Goal: Task Accomplishment & Management: Complete application form

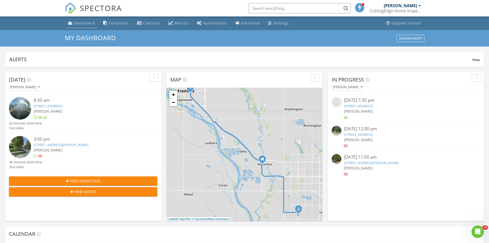
click at [79, 20] on link "Dashboard" at bounding box center [81, 22] width 31 height 9
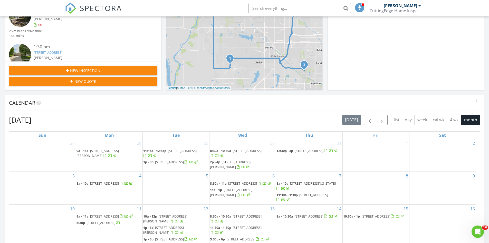
scroll to position [103, 0]
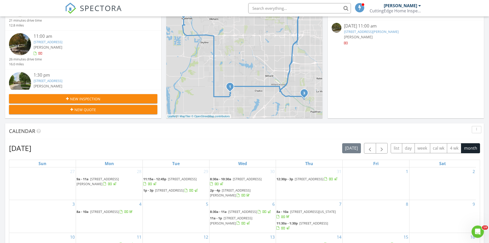
click at [80, 98] on span "New Inspection" at bounding box center [85, 98] width 30 height 5
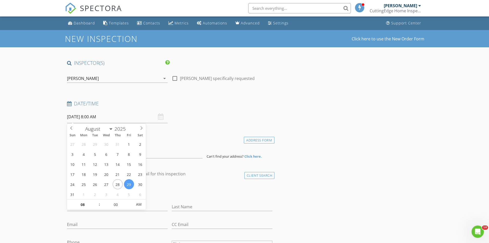
click at [118, 118] on input "08/29/2025 8:00 AM" at bounding box center [117, 116] width 101 height 13
select select "8"
type input "09/02/2025 8:00 AM"
type input "05"
type input "09/02/2025 8:05 AM"
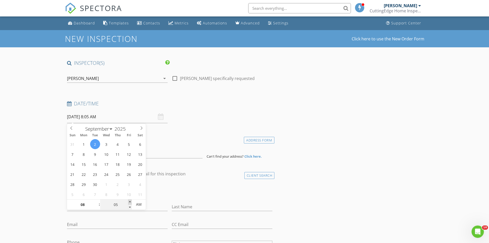
click at [131, 201] on span at bounding box center [130, 201] width 4 height 5
type input "10"
type input "09/02/2025 8:10 AM"
click at [131, 201] on span at bounding box center [130, 201] width 4 height 5
type input "15"
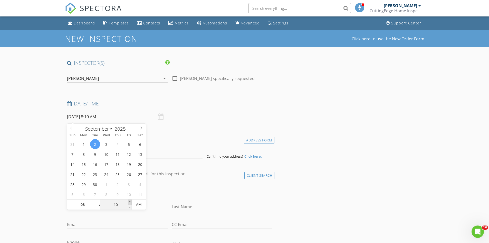
type input "09/02/2025 8:15 AM"
click at [131, 201] on span at bounding box center [130, 201] width 4 height 5
type input "20"
type input "09/02/2025 8:20 AM"
click at [131, 201] on span at bounding box center [130, 201] width 4 height 5
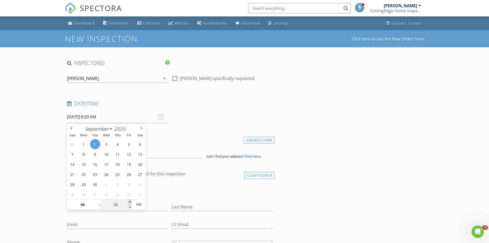
type input "25"
type input "09/02/2025 8:25 AM"
click at [131, 201] on span at bounding box center [130, 201] width 4 height 5
type input "30"
type input "09/02/2025 8:30 AM"
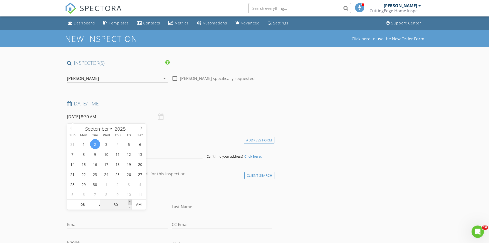
click at [131, 201] on span at bounding box center [130, 201] width 4 height 5
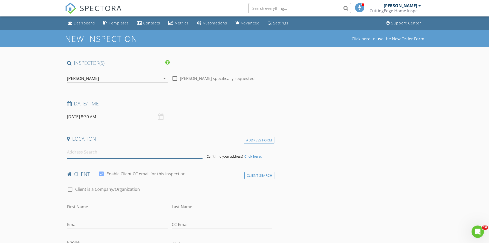
click at [160, 157] on input at bounding box center [135, 152] width 136 height 13
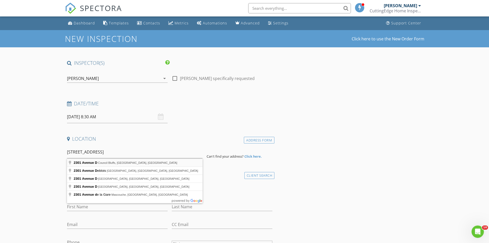
type input "2301 Avenue D, Council Bluffs, IA, USA"
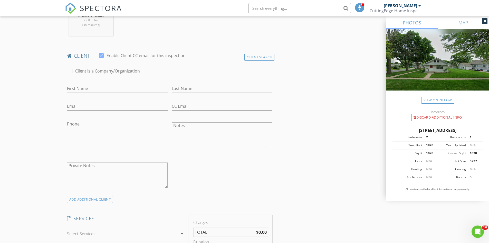
scroll to position [231, 0]
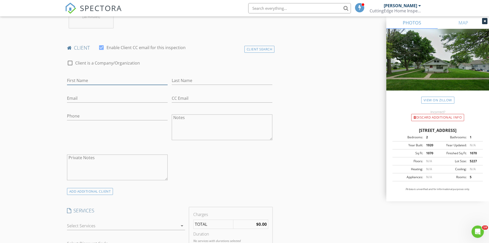
click at [111, 80] on input "First Name" at bounding box center [117, 80] width 101 height 8
type input "Chuck"
click at [226, 80] on input "Last Name" at bounding box center [222, 80] width 101 height 8
type input "Arney"
click at [80, 100] on input "Email" at bounding box center [117, 98] width 101 height 8
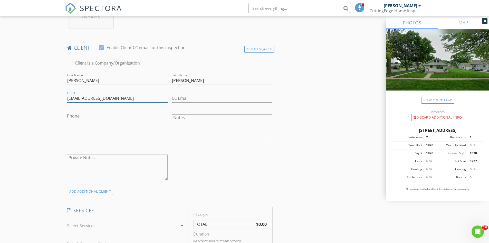
type input "598searay@gmail.com"
click at [76, 114] on input "Phone" at bounding box center [117, 116] width 101 height 8
type input "573-832-0139"
click at [50, 128] on div "New Inspection Click here to use the New Order Form INSPECTOR(S) check_box Luke…" at bounding box center [244, 241] width 489 height 884
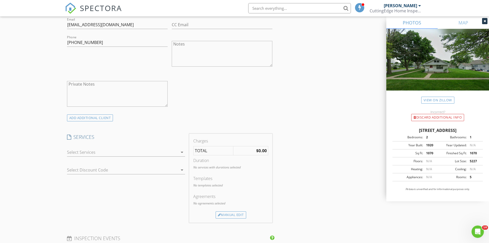
scroll to position [334, 0]
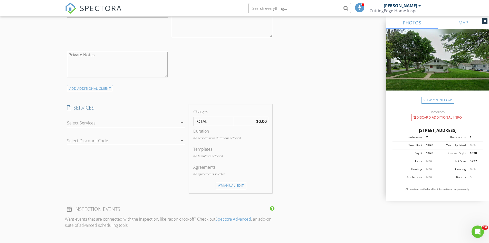
click at [124, 124] on div at bounding box center [122, 123] width 111 height 8
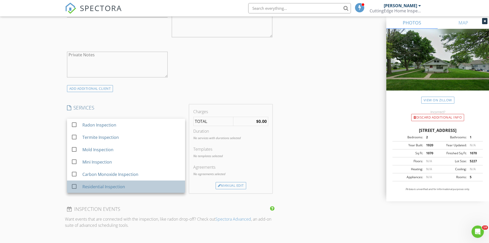
click at [115, 186] on div "Residential Inspection" at bounding box center [103, 186] width 43 height 6
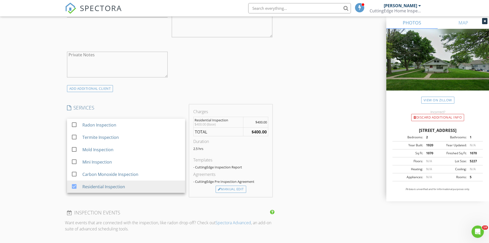
click at [318, 146] on div "INSPECTOR(S) check_box Luke Walker PRIMARY Luke Walker arrow_drop_down check_bo…" at bounding box center [244, 148] width 359 height 845
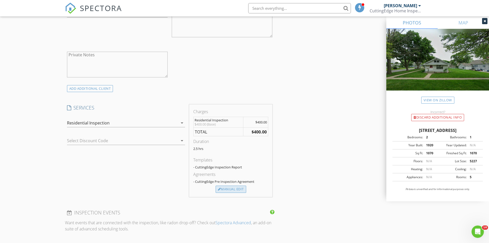
click at [236, 188] on div "Manual Edit" at bounding box center [231, 188] width 31 height 7
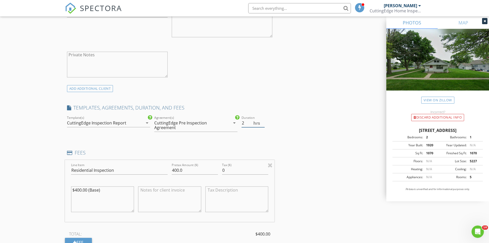
type input "2"
click at [263, 124] on input "2" at bounding box center [253, 123] width 23 height 8
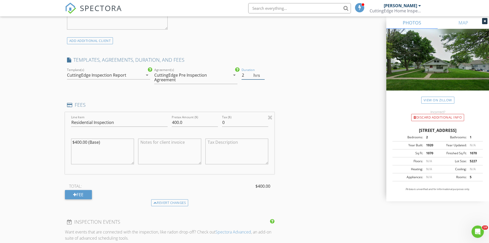
scroll to position [385, 0]
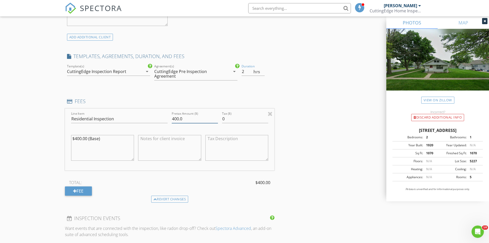
click at [178, 117] on input "400.0" at bounding box center [195, 118] width 46 height 8
type input "435.0"
click at [290, 134] on div "INSPECTOR(S) check_box Luke Walker PRIMARY Luke Walker arrow_drop_down check_bo…" at bounding box center [244, 125] width 359 height 902
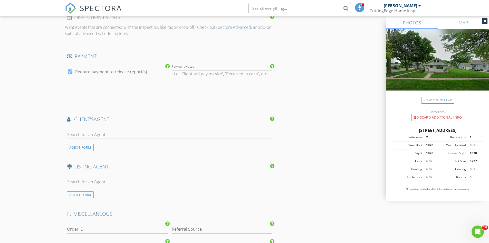
scroll to position [616, 0]
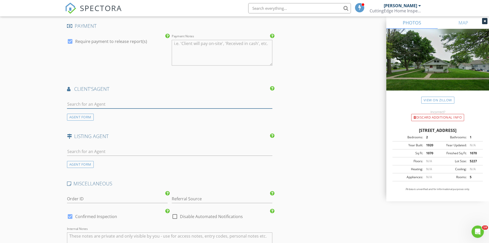
click at [180, 104] on input "text" at bounding box center [170, 104] width 206 height 8
type input "price"
click at [178, 120] on li "Price Wilson Berkshire Hathaway" at bounding box center [169, 115] width 205 height 14
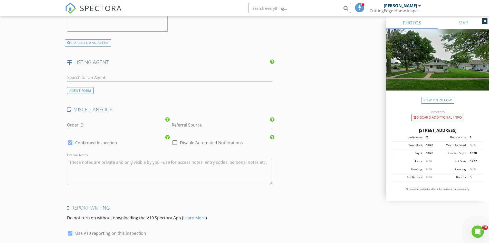
scroll to position [849, 0]
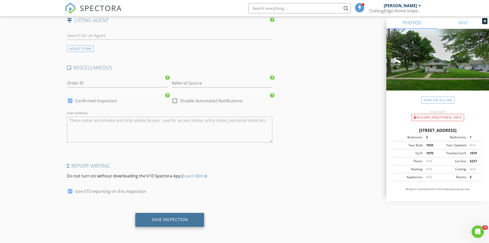
click at [188, 219] on div "Save Inspection" at bounding box center [170, 219] width 36 height 5
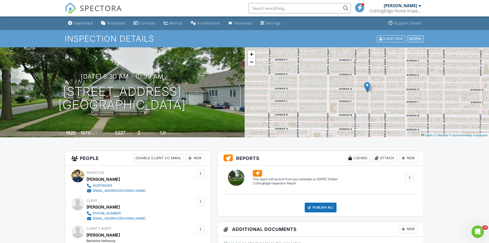
click at [420, 38] on div at bounding box center [420, 38] width 2 height 3
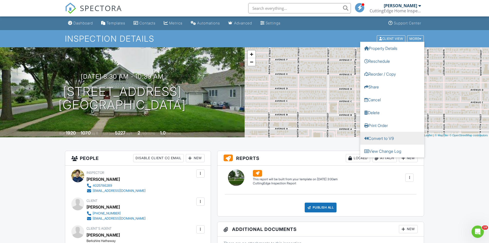
click at [396, 137] on link "Convert to V9" at bounding box center [392, 137] width 64 height 13
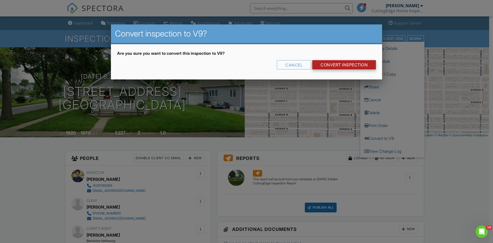
click at [345, 64] on link "CONVERT INSPECTION" at bounding box center [344, 64] width 64 height 9
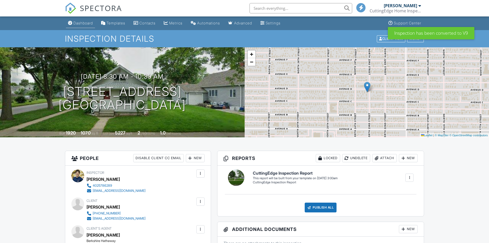
click at [82, 24] on div "Dashboard" at bounding box center [83, 23] width 20 height 4
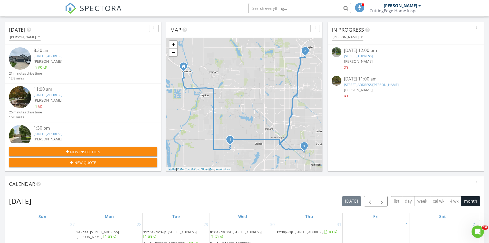
scroll to position [77, 0]
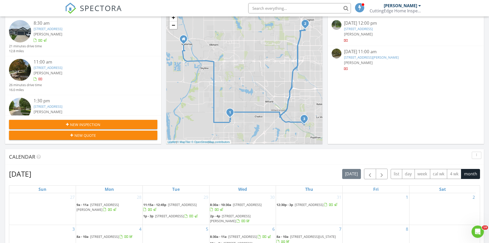
click at [97, 120] on button "New Inspection" at bounding box center [83, 124] width 148 height 9
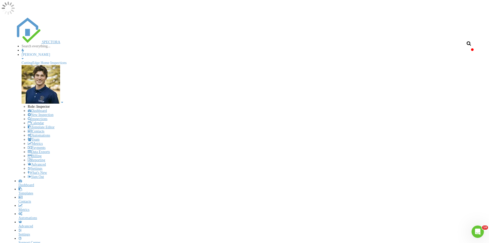
select select "8"
type input "09/03/2025 8:00 AM"
type input "05"
type input "09/03/2025 8:05 AM"
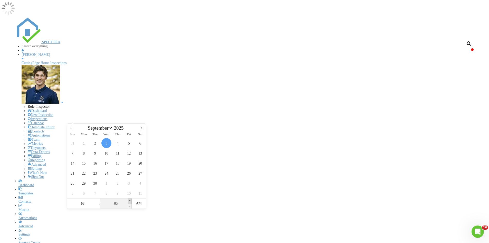
click at [131, 200] on span at bounding box center [130, 200] width 4 height 5
type input "10"
type input "09/03/2025 8:10 AM"
click at [131, 200] on span at bounding box center [130, 200] width 4 height 5
type input "15"
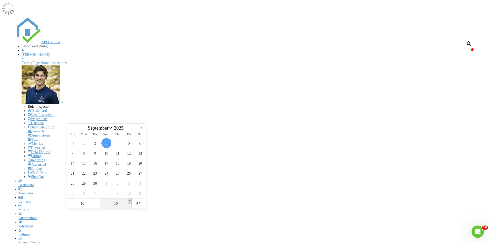
type input "09/03/2025 8:15 AM"
click at [131, 200] on span at bounding box center [130, 200] width 4 height 5
type input "20"
type input "09/03/2025 8:20 AM"
click at [131, 200] on span at bounding box center [130, 200] width 4 height 5
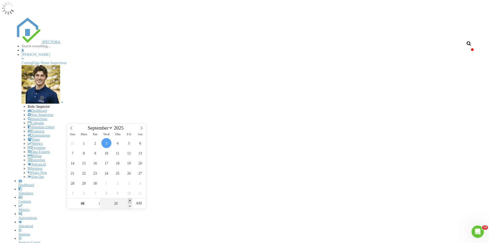
type input "25"
type input "09/03/2025 8:25 AM"
click at [131, 200] on span at bounding box center [130, 200] width 4 height 5
type input "30"
type input "09/03/2025 8:30 AM"
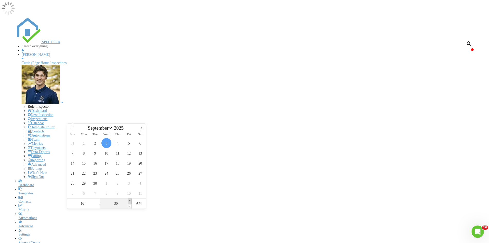
click at [131, 200] on span at bounding box center [130, 200] width 4 height 5
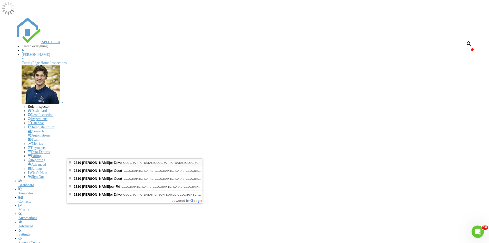
type input "2810 Bar Harbor Drive, Bellevue, NE, USA"
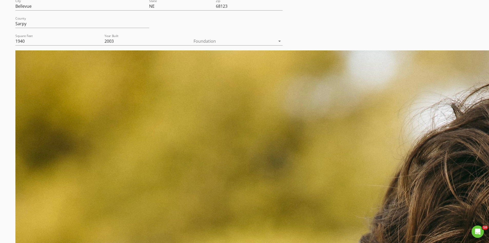
scroll to position [334, 0]
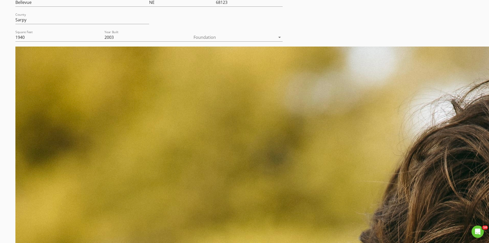
drag, startPoint x: 303, startPoint y: 155, endPoint x: 251, endPoint y: 177, distance: 56.1
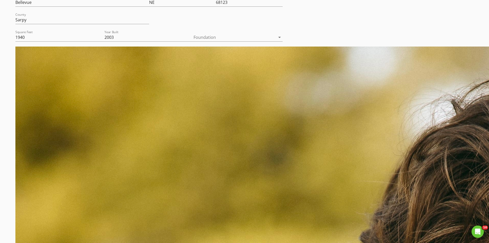
type input "2"
type input "445.0"
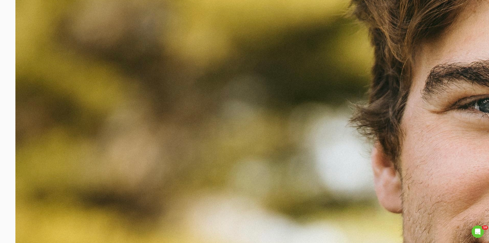
scroll to position [616, 0]
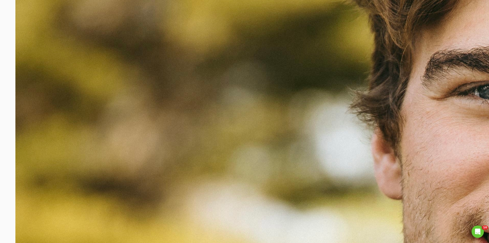
type input "maggi"
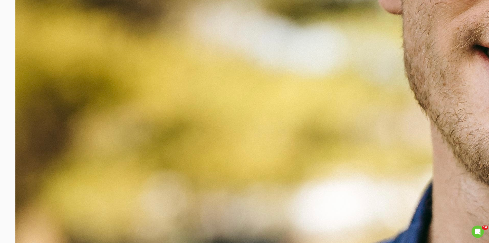
scroll to position [849, 0]
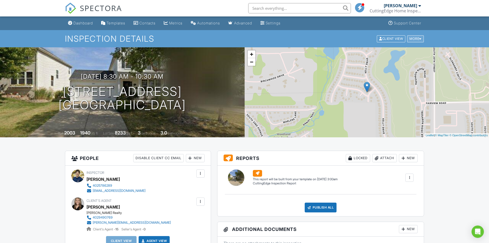
click at [416, 39] on div "More" at bounding box center [415, 38] width 17 height 7
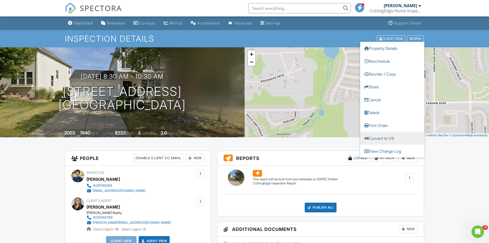
click at [399, 138] on link "Convert to V9" at bounding box center [392, 137] width 64 height 13
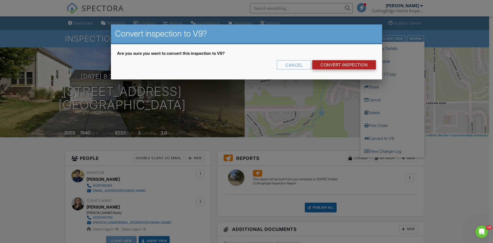
click at [350, 62] on link "CONVERT INSPECTION" at bounding box center [344, 64] width 64 height 9
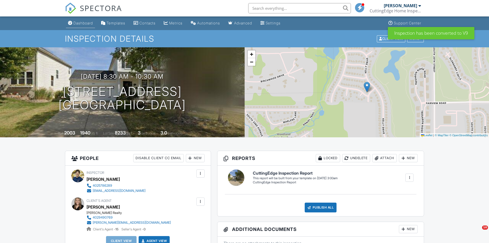
click at [85, 26] on link "Dashboard" at bounding box center [80, 22] width 29 height 9
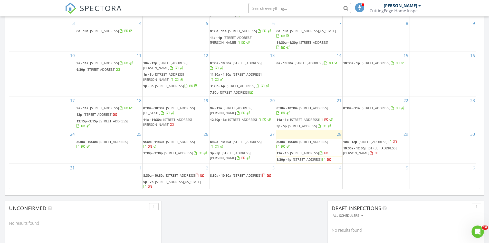
scroll to position [36, 0]
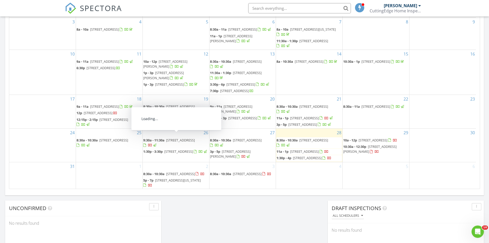
click at [247, 222] on div "[DATE] [PERSON_NAME] 8:30 am [STREET_ADDRESS] [PERSON_NAME] 21 minutes drive ti…" at bounding box center [244, 17] width 489 height 467
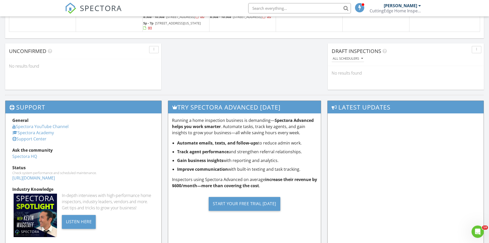
scroll to position [377, 0]
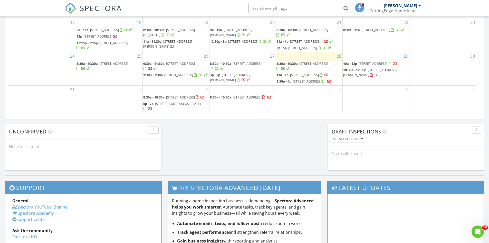
scroll to position [351, 0]
